Goal: Task Accomplishment & Management: Manage account settings

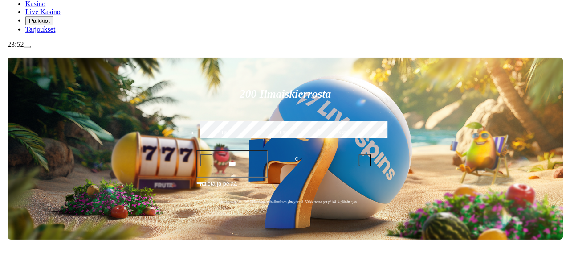
scroll to position [94, 0]
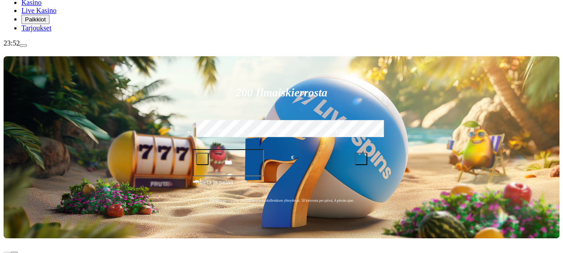
click at [23, 45] on span "menu icon" at bounding box center [23, 45] width 0 height 0
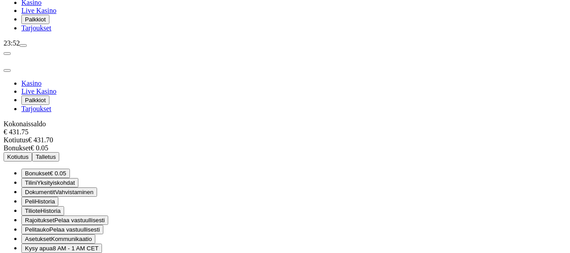
click at [29, 153] on span "Kotiutus" at bounding box center [17, 156] width 21 height 7
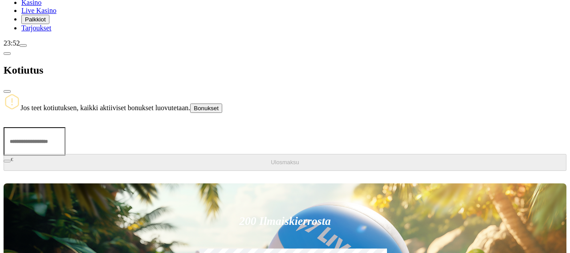
click at [65, 127] on input "number" at bounding box center [35, 141] width 62 height 29
type input "***"
click at [271, 159] on span "Ulosmaksu" at bounding box center [285, 162] width 28 height 7
